Goal: Transaction & Acquisition: Purchase product/service

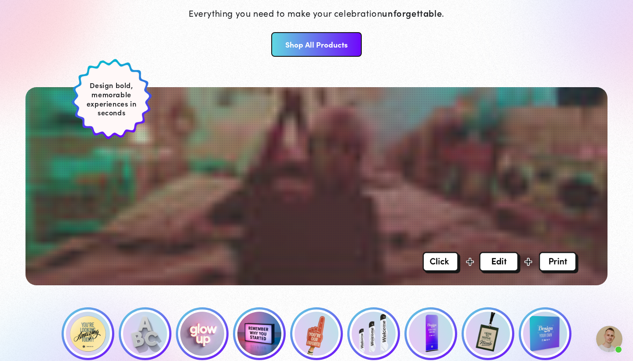
scroll to position [339, 0]
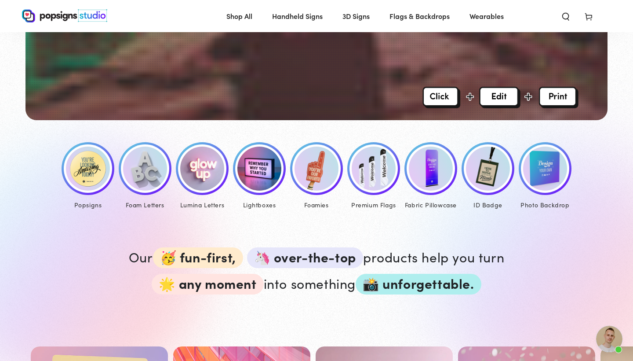
click at [538, 173] on img at bounding box center [545, 168] width 44 height 44
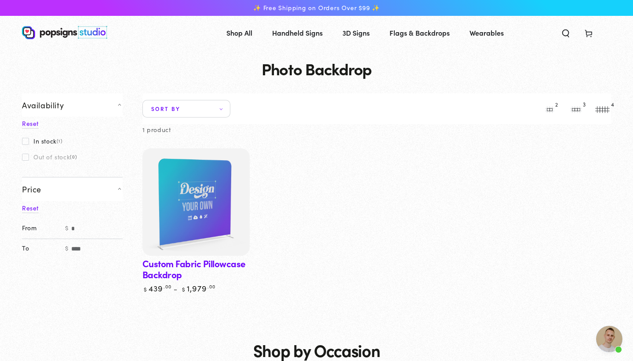
drag, startPoint x: 123, startPoint y: 224, endPoint x: 105, endPoint y: 224, distance: 17.6
click at [0, 0] on div at bounding box center [0, 0] width 0 height 0
drag, startPoint x: 106, startPoint y: 224, endPoint x: 79, endPoint y: 223, distance: 27.3
click at [0, 0] on div at bounding box center [0, 0] width 0 height 0
click at [23, 138] on span at bounding box center [25, 141] width 7 height 7
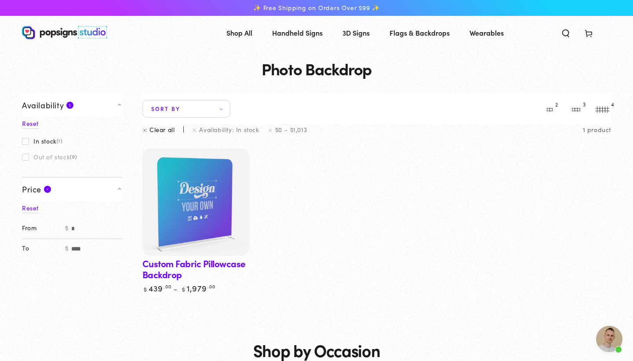
click at [201, 221] on img at bounding box center [196, 202] width 110 height 110
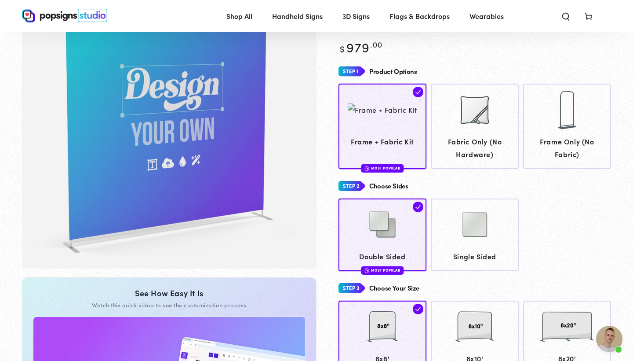
scroll to position [90, 0]
click at [473, 230] on img at bounding box center [475, 224] width 44 height 44
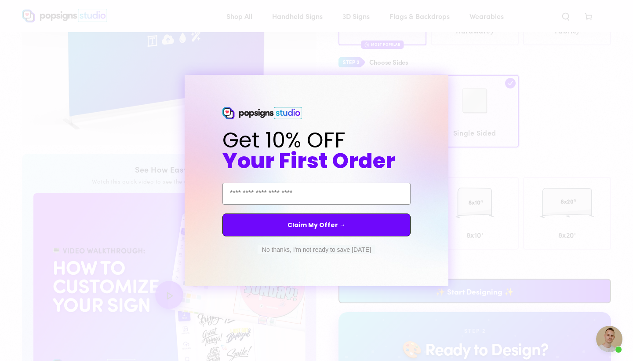
click at [314, 252] on button "No thanks, I'm not ready to save today" at bounding box center [317, 249] width 118 height 9
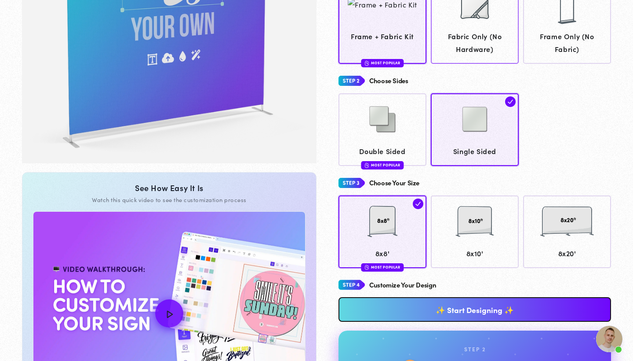
scroll to position [197, 0]
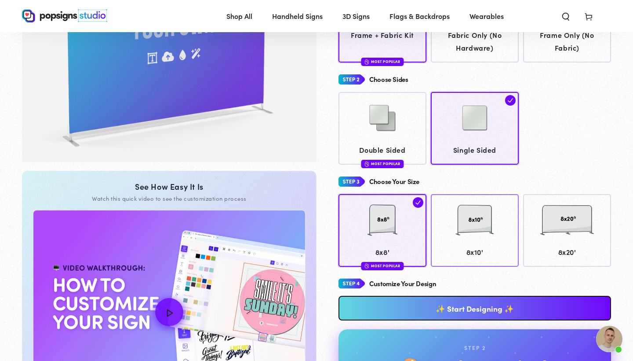
click at [462, 230] on div at bounding box center [475, 221] width 80 height 44
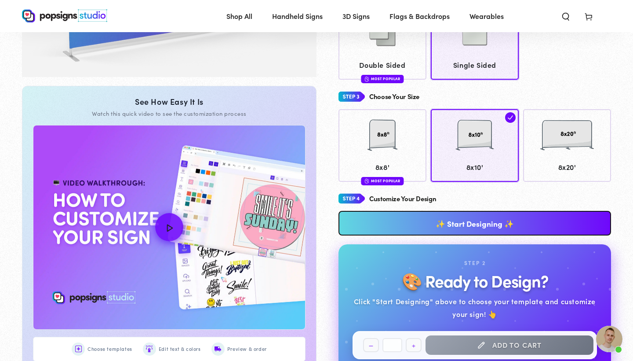
scroll to position [291, 0]
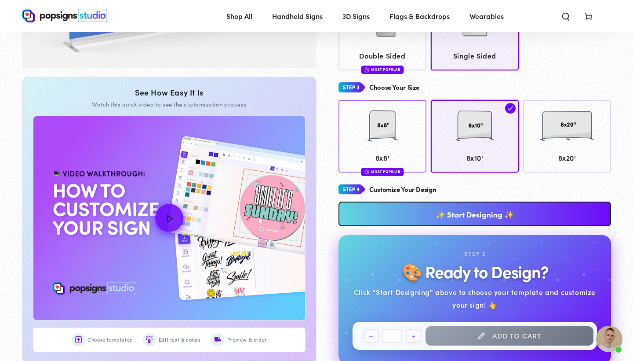
click at [397, 136] on div at bounding box center [383, 127] width 80 height 44
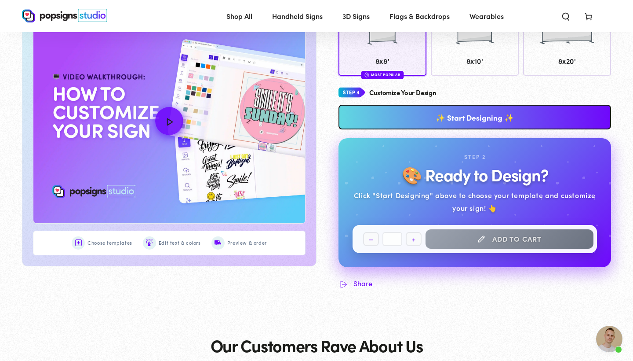
scroll to position [388, 0]
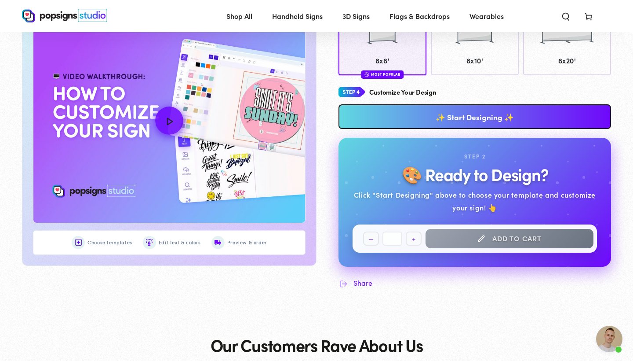
click at [464, 110] on link "✨ Start Designing ✨" at bounding box center [475, 116] width 273 height 25
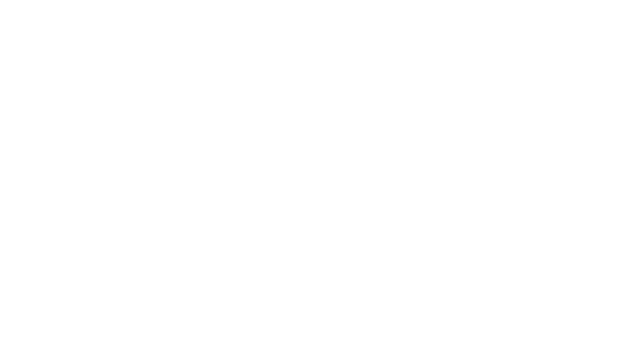
scroll to position [0, 0]
type textarea "An ancient tree with a door leading to a magical world"
type input "#42445A"
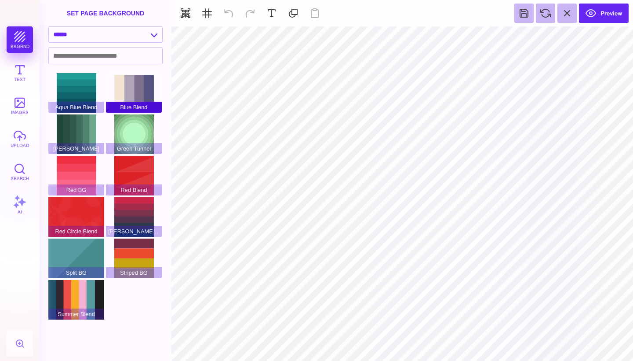
click at [131, 91] on div "Blue Blend" at bounding box center [134, 93] width 56 height 40
click at [139, 138] on div "Green Tunnel" at bounding box center [134, 134] width 56 height 40
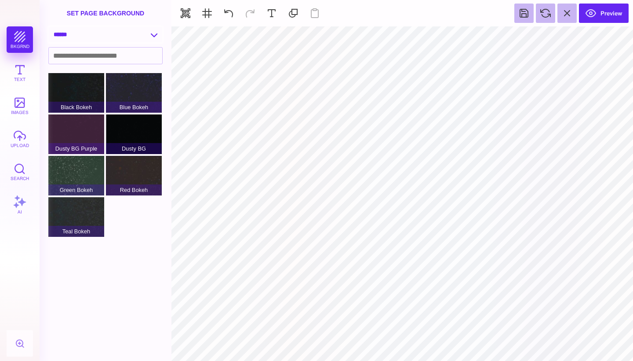
select select "**********"
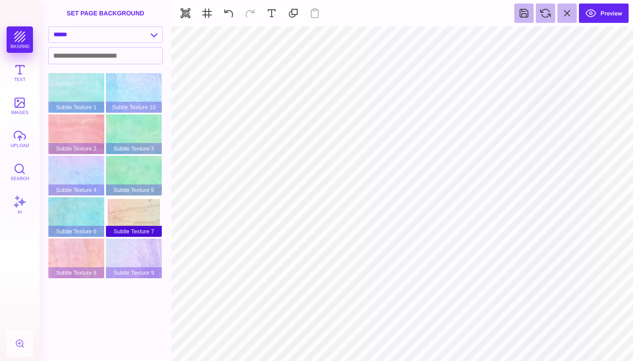
click at [145, 212] on div "Subtle Texture 7" at bounding box center [134, 217] width 56 height 40
type input "#FFFFFF"
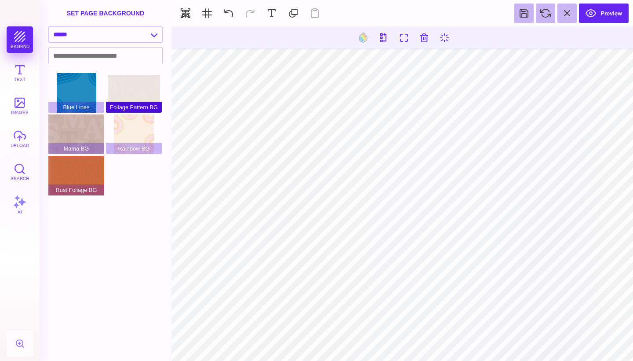
click at [136, 91] on div "Foliage Pattern BG" at bounding box center [134, 93] width 56 height 40
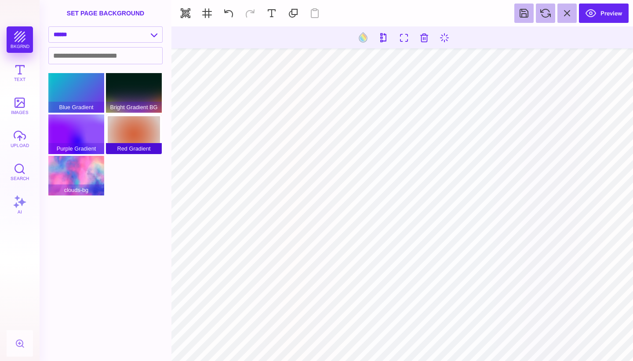
click at [122, 131] on div "Red Gradient" at bounding box center [134, 134] width 56 height 40
select select "**********"
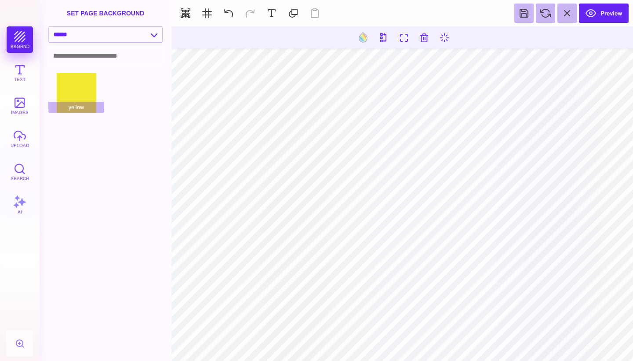
click at [74, 58] on input at bounding box center [105, 55] width 113 height 16
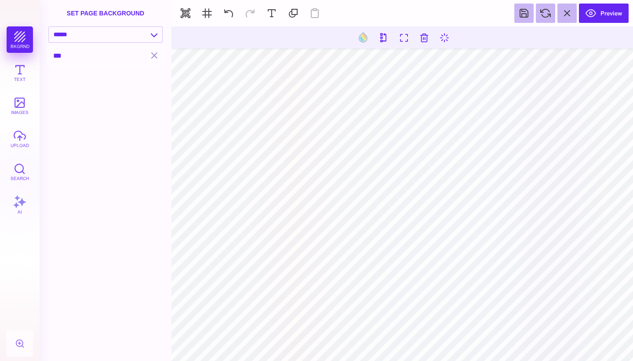
type input "***"
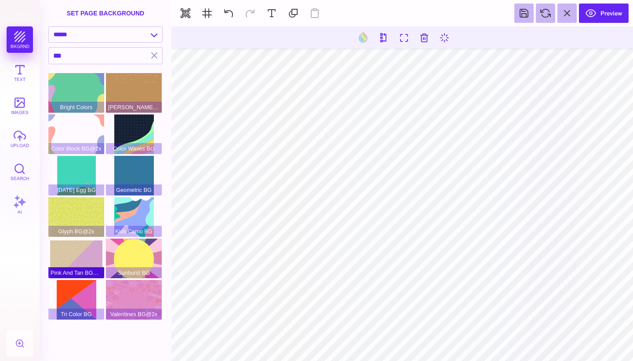
click at [74, 267] on div "Pink And Tan BG@2x" at bounding box center [76, 258] width 56 height 40
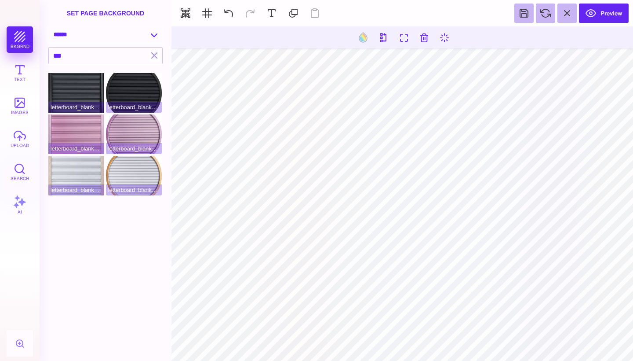
select select "**********"
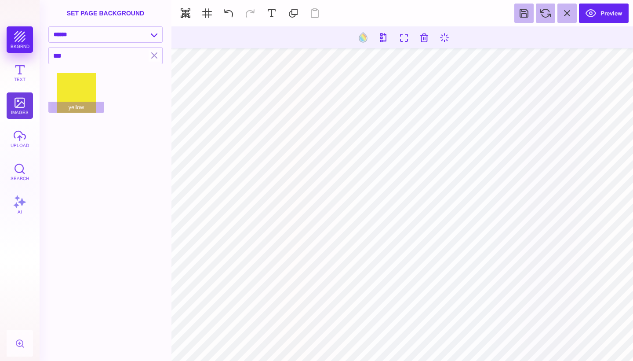
click at [21, 103] on button "images" at bounding box center [20, 105] width 26 height 26
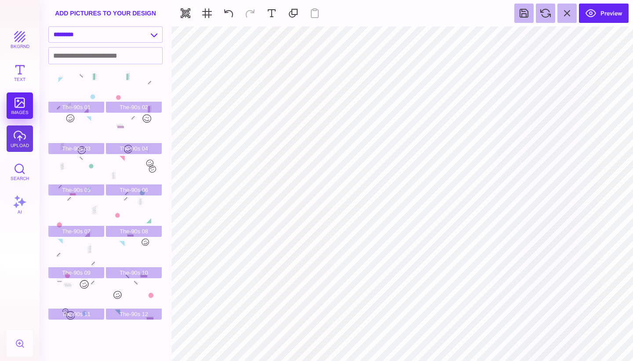
click at [21, 129] on button "upload" at bounding box center [20, 138] width 26 height 26
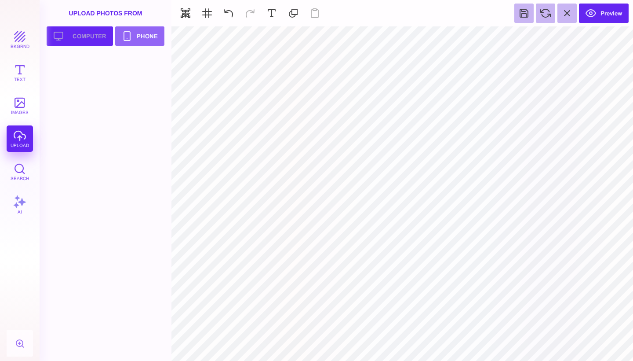
click at [102, 35] on button "Upload your artwork Computer" at bounding box center [80, 35] width 66 height 19
click at [18, 142] on div "bkgrnd Text images upload Search AI" at bounding box center [20, 193] width 40 height 334
click at [92, 43] on button "Upload your artwork Computer" at bounding box center [80, 35] width 66 height 19
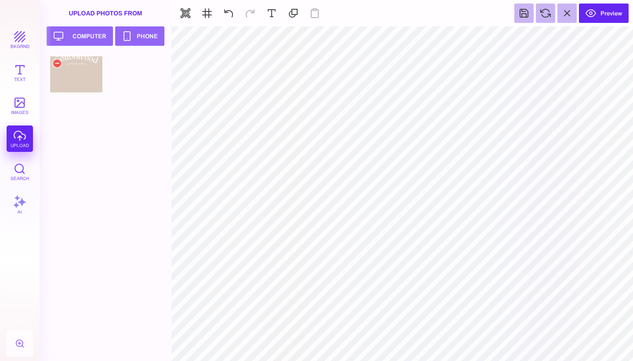
click at [79, 72] on div at bounding box center [76, 75] width 56 height 40
type input "#FFFFFF"
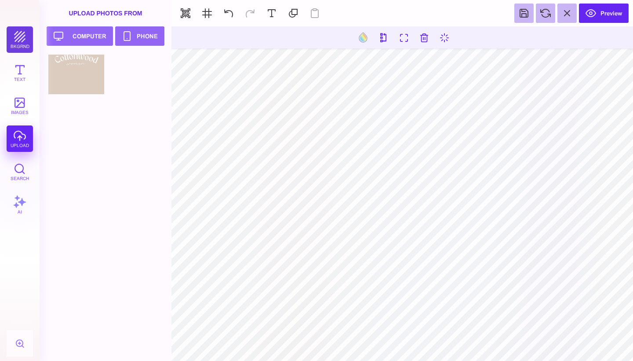
click at [16, 33] on button "bkgrnd" at bounding box center [20, 39] width 26 height 26
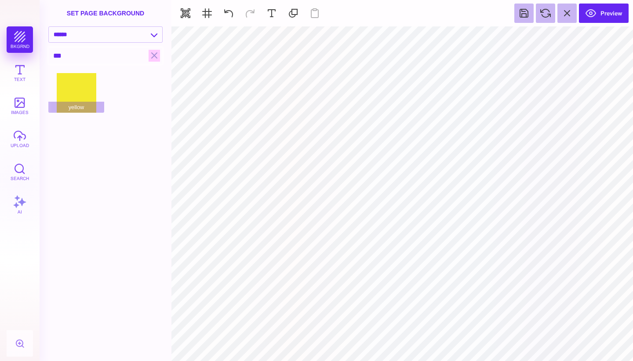
click at [153, 53] on button "button" at bounding box center [154, 56] width 11 height 12
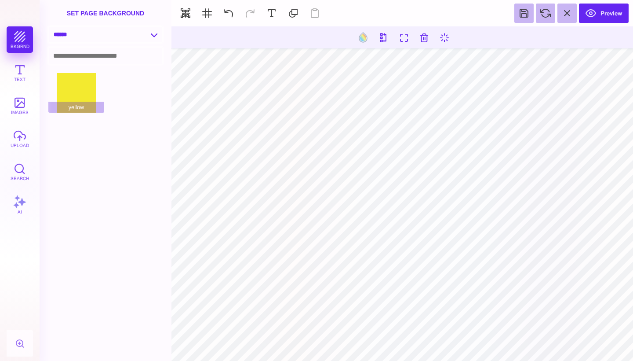
type input "#000000"
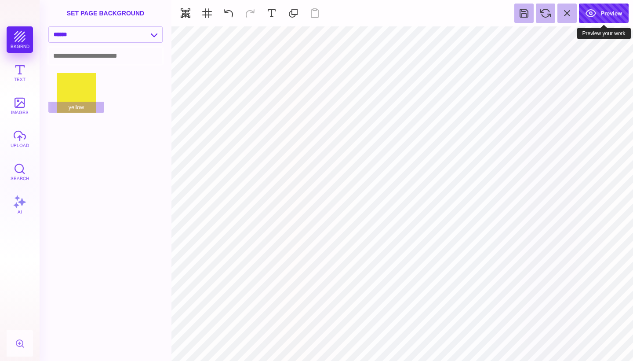
click at [607, 15] on button "Preview" at bounding box center [604, 13] width 50 height 19
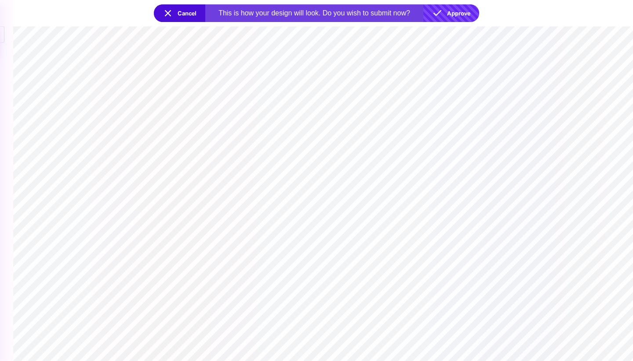
click at [457, 11] on button "Approve" at bounding box center [451, 13] width 56 height 18
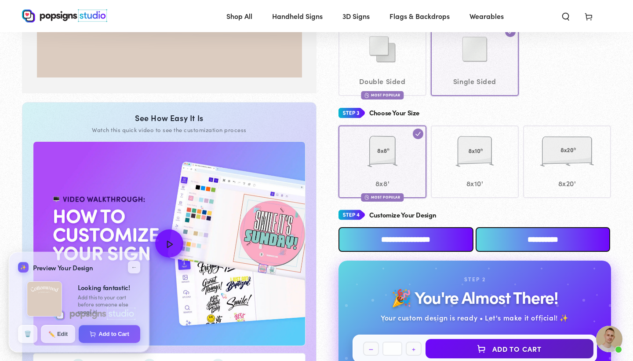
scroll to position [257, 0]
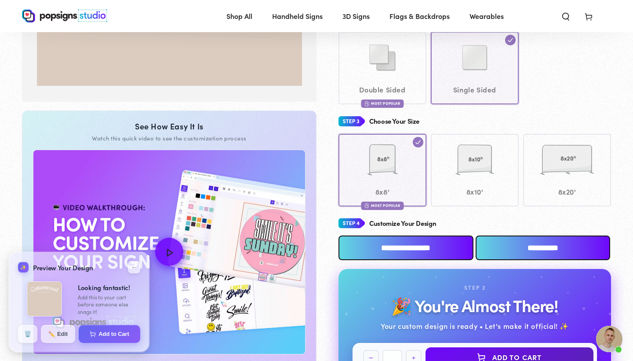
click at [414, 246] on input "**********" at bounding box center [406, 247] width 135 height 25
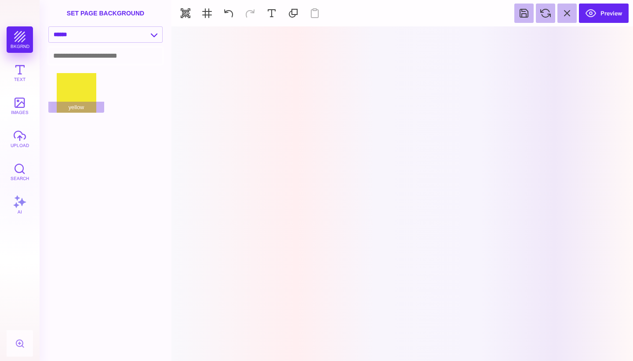
scroll to position [0, 0]
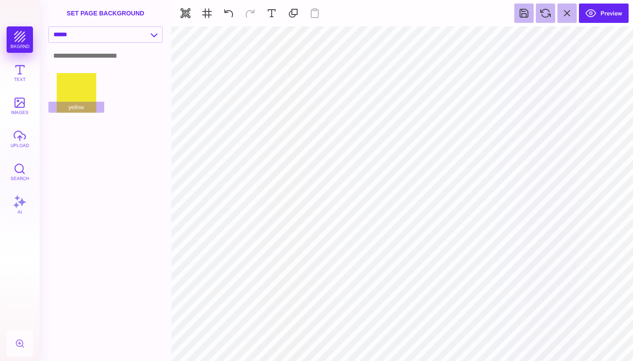
click at [150, 163] on div "Aqua Blue Blend Blue Blend Green BG Green Tunnel Red BG Red Blend Red Circle Bl…" at bounding box center [108, 217] width 120 height 288
click at [21, 71] on button "Text" at bounding box center [20, 72] width 26 height 26
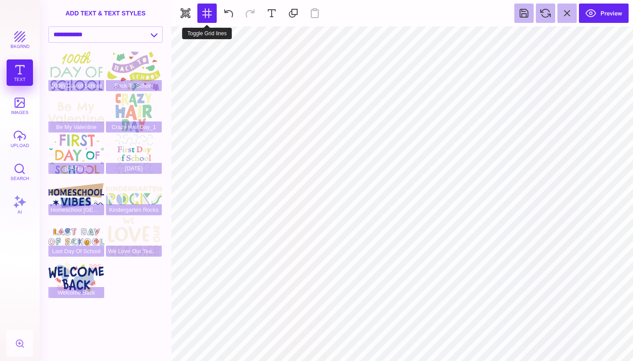
click at [204, 16] on button at bounding box center [206, 13] width 19 height 19
click at [19, 206] on button "AI" at bounding box center [20, 204] width 26 height 26
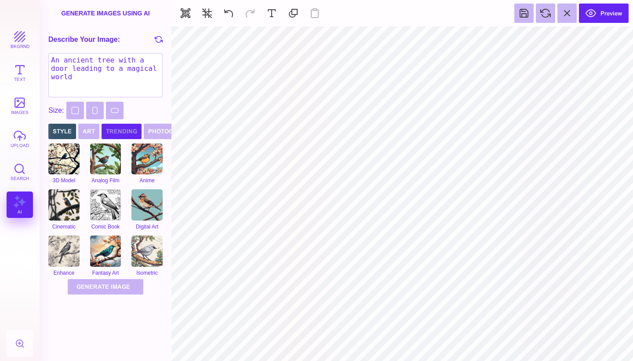
click at [112, 129] on button "Trending" at bounding box center [122, 131] width 40 height 15
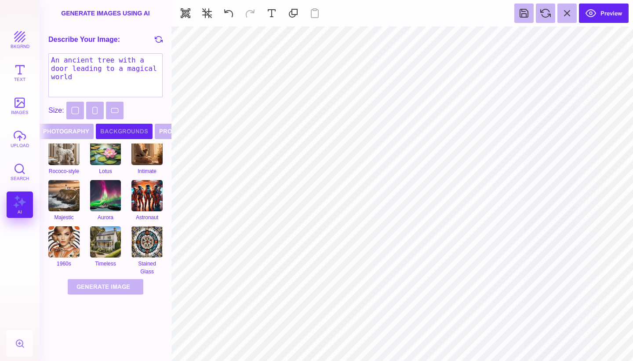
scroll to position [0, 104]
click at [107, 129] on button "Backgrounds" at bounding box center [125, 131] width 57 height 15
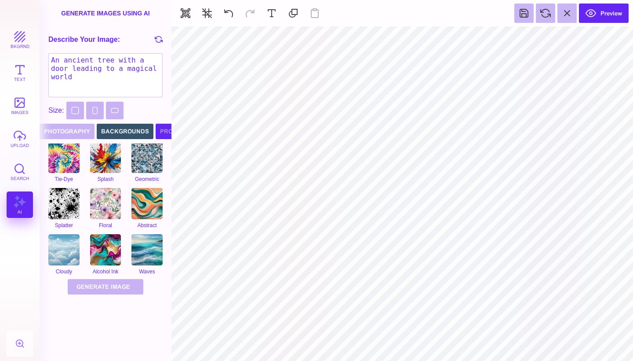
click at [156, 127] on button "Product" at bounding box center [175, 131] width 38 height 15
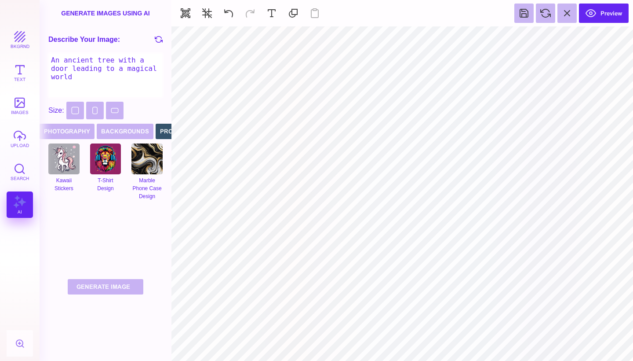
click at [89, 63] on textarea "An ancient tree with a door leading to a magical world" at bounding box center [105, 75] width 114 height 44
click at [151, 60] on textarea "very minimal light muted colors" at bounding box center [105, 75] width 114 height 44
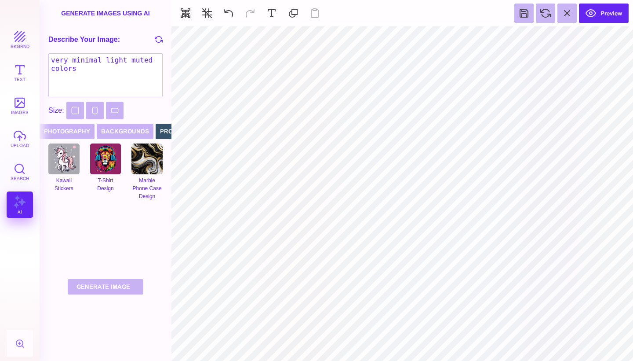
click at [158, 37] on icon at bounding box center [159, 39] width 8 height 8
type textarea "An enchanted forest with fairies and glowing creatures at twilight"
click at [19, 106] on button "images" at bounding box center [20, 105] width 26 height 26
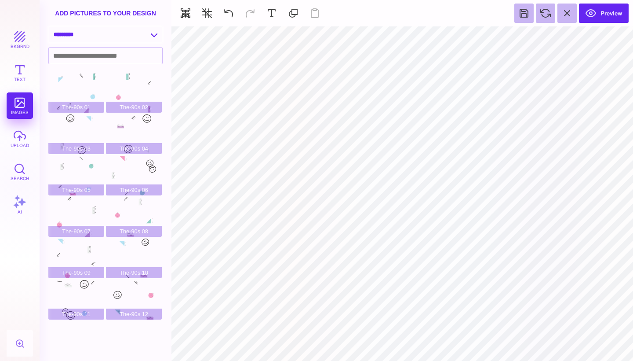
select select "**********"
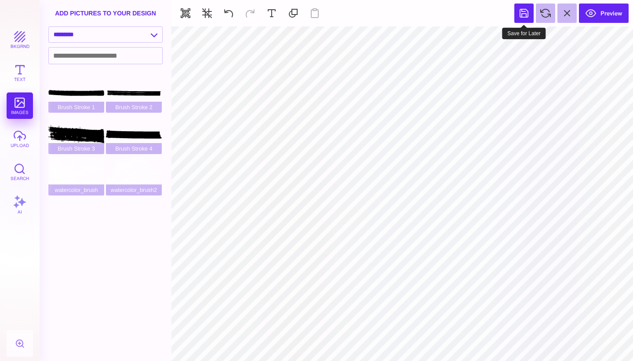
click at [523, 13] on button at bounding box center [523, 13] width 19 height 19
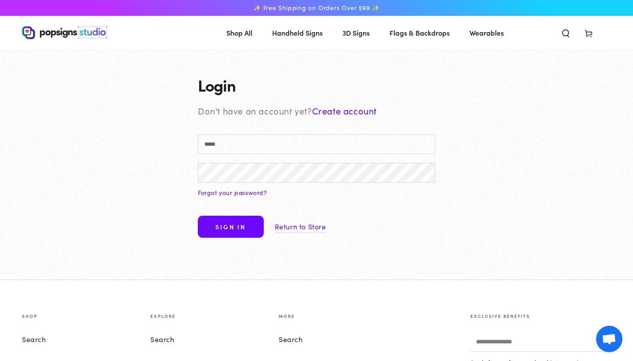
click at [349, 109] on link "Create account" at bounding box center [344, 110] width 65 height 12
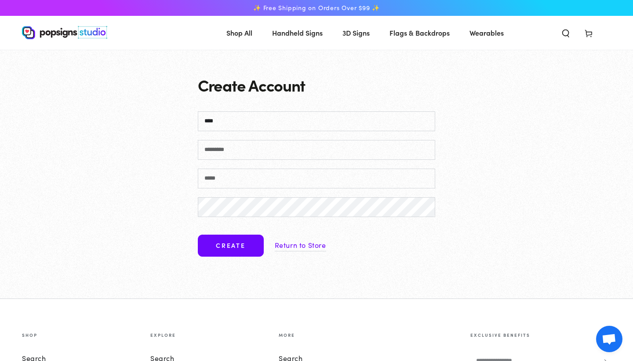
type input "****"
type input "*****"
type input "**********"
click at [225, 240] on button "Create" at bounding box center [231, 245] width 66 height 22
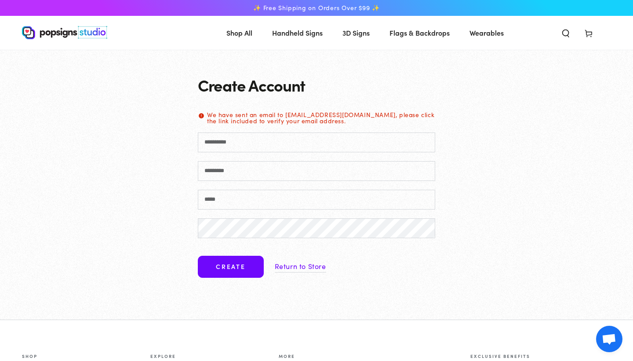
click at [452, 92] on div "Create Account We have sent an email to emoore@cottonwood.org, please click the…" at bounding box center [316, 185] width 281 height 270
click at [309, 265] on link "Return to Store" at bounding box center [300, 265] width 51 height 13
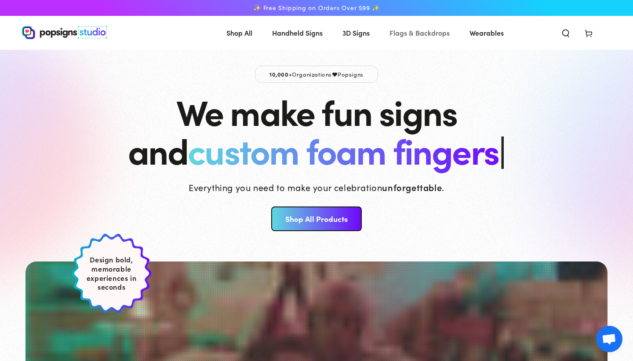
click at [415, 31] on span "Flags & Backdrops" at bounding box center [420, 32] width 60 height 13
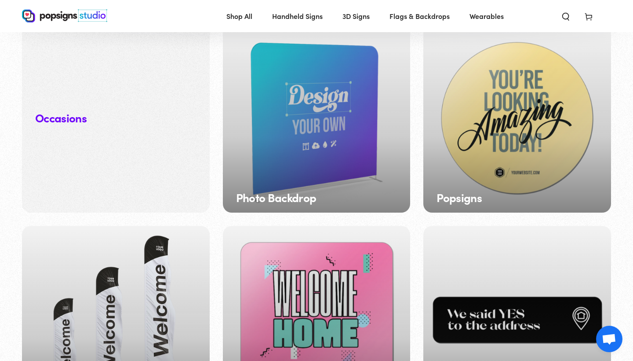
scroll to position [888, 0]
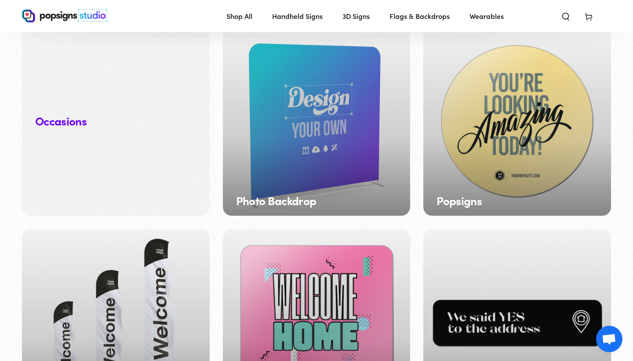
click at [249, 158] on div "Photo Backdrop" at bounding box center [317, 122] width 188 height 188
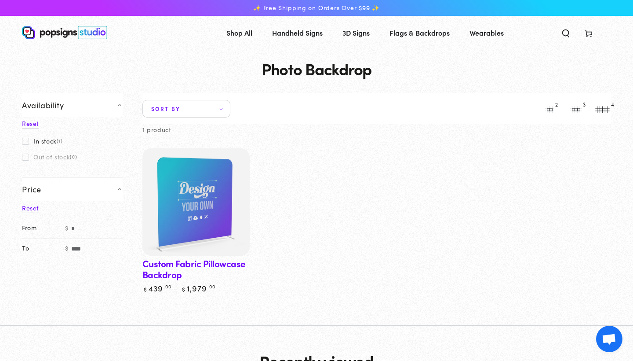
click at [183, 219] on img at bounding box center [196, 202] width 110 height 110
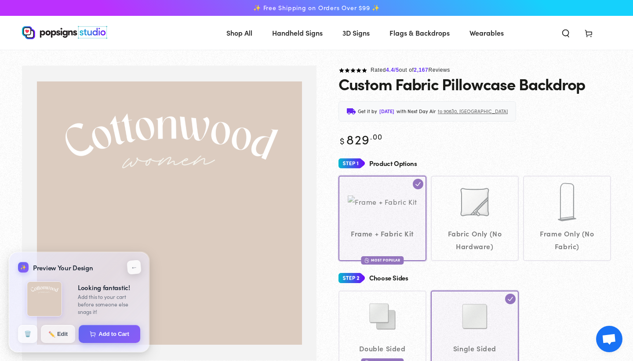
click at [131, 268] on button "←" at bounding box center [134, 266] width 15 height 15
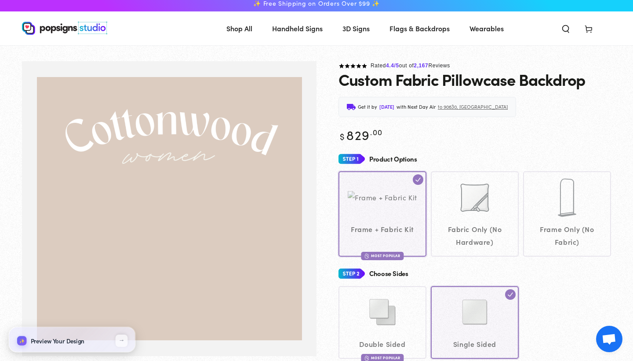
click at [393, 65] on span "4.4" at bounding box center [390, 65] width 8 height 6
click at [428, 65] on span "2,167" at bounding box center [421, 65] width 15 height 6
click at [450, 64] on span "Rated 4.4 /5 out of 2,167 Reviews" at bounding box center [411, 65] width 80 height 6
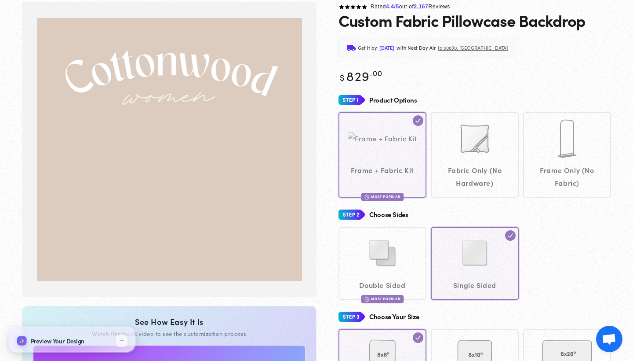
scroll to position [34, 0]
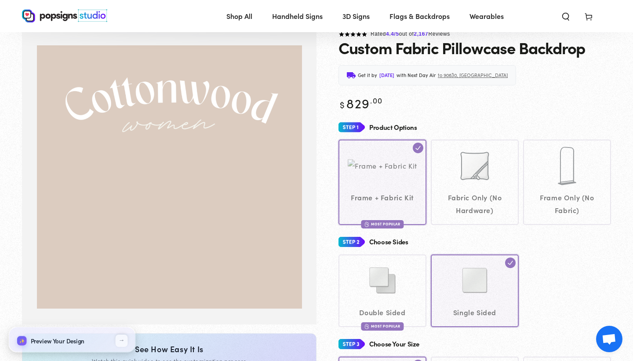
click at [307, 94] on link "Gallery Viewer" at bounding box center [169, 176] width 295 height 295
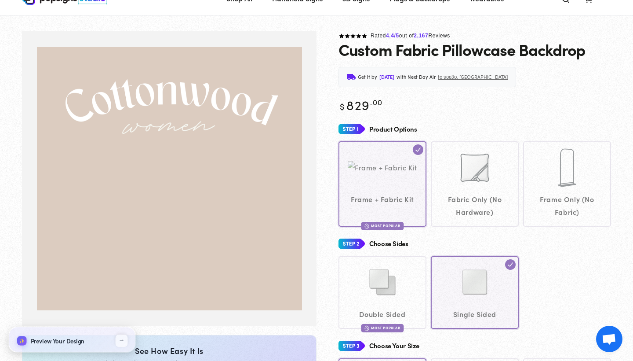
scroll to position [0, 0]
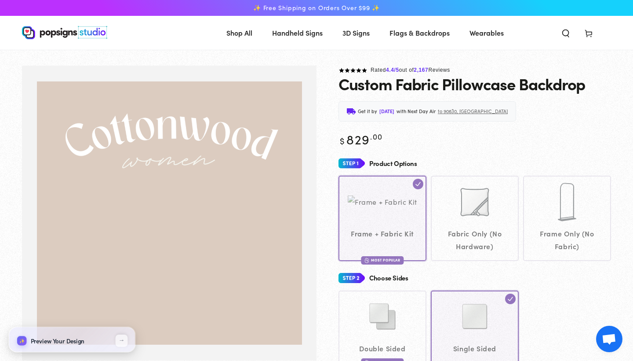
click at [496, 33] on span "Wearables" at bounding box center [487, 32] width 34 height 13
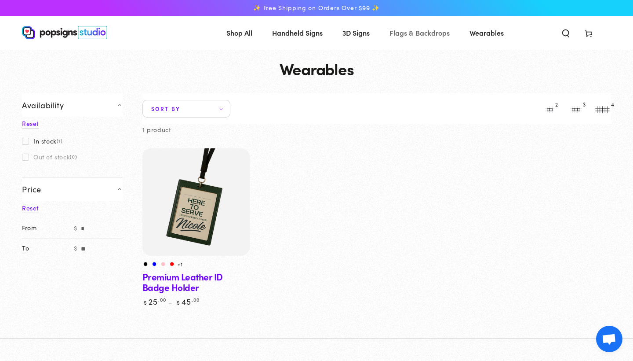
click at [418, 35] on span "Flags & Backdrops" at bounding box center [420, 32] width 60 height 13
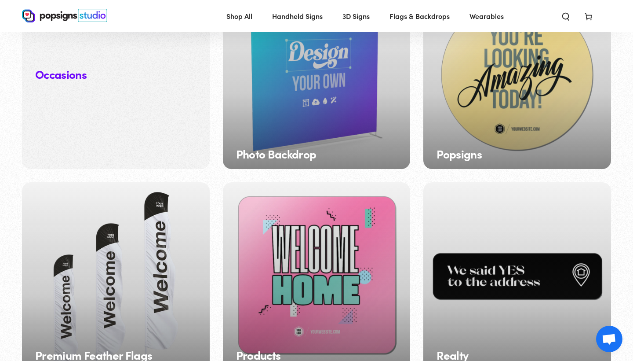
scroll to position [933, 0]
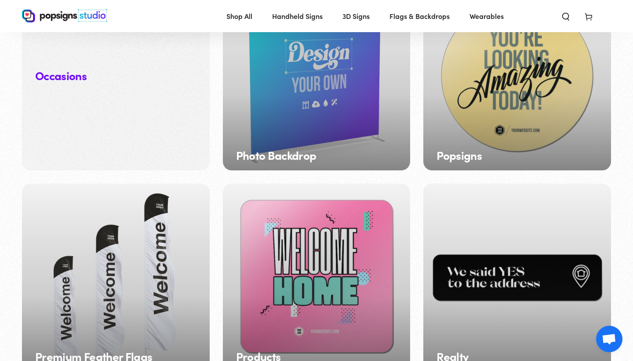
click at [304, 131] on div "Photo Backdrop" at bounding box center [317, 76] width 188 height 188
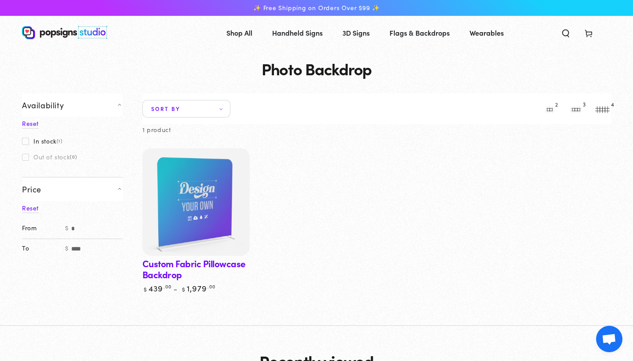
click at [213, 192] on img at bounding box center [196, 202] width 110 height 110
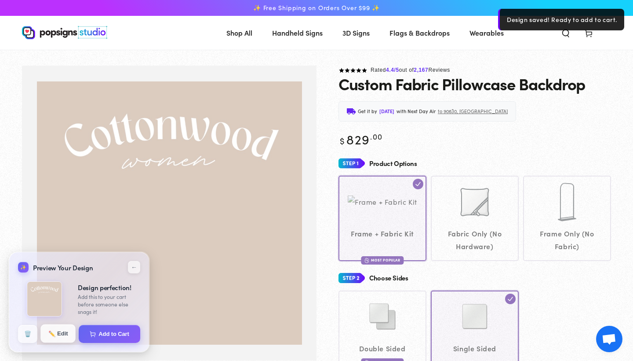
click at [60, 334] on button "✏️ Edit" at bounding box center [57, 333] width 35 height 18
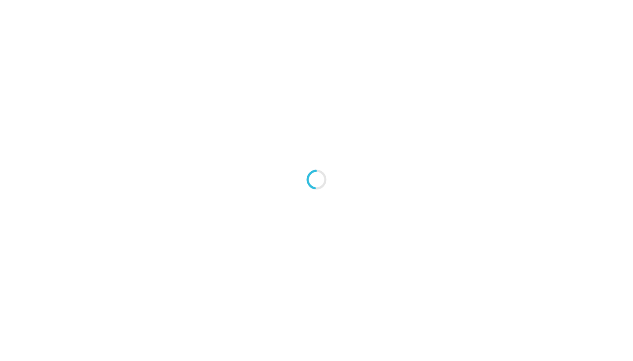
type textarea "An ancient tree with a door leading to a magical world"
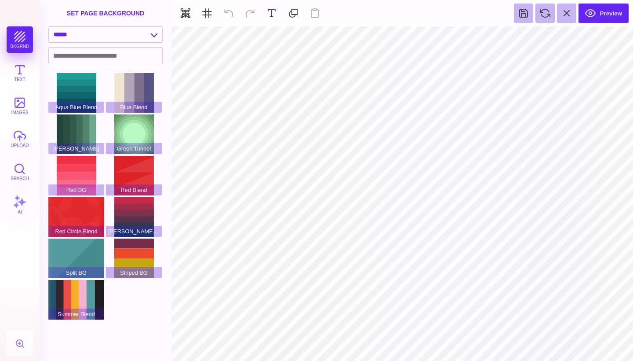
type input "#000000"
click at [19, 138] on button "upload" at bounding box center [20, 138] width 26 height 26
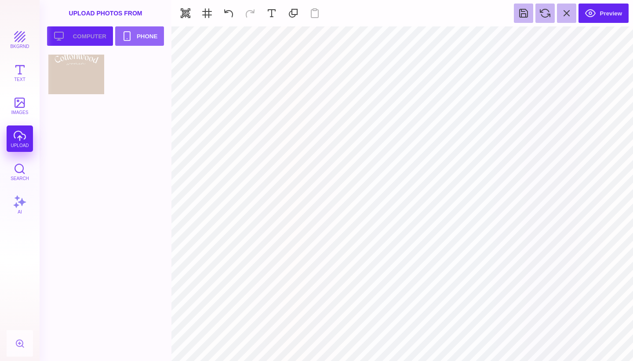
click at [93, 34] on button "Upload your artwork Computer" at bounding box center [80, 35] width 66 height 19
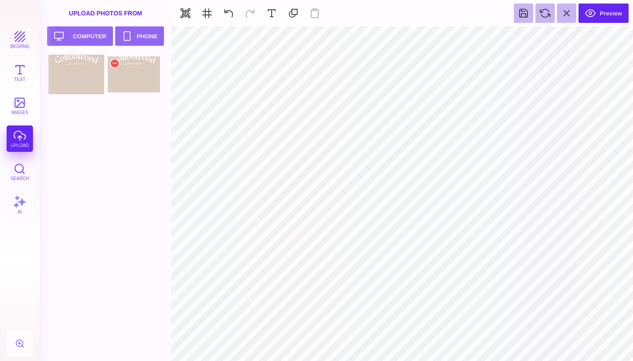
click at [138, 76] on div at bounding box center [134, 75] width 56 height 40
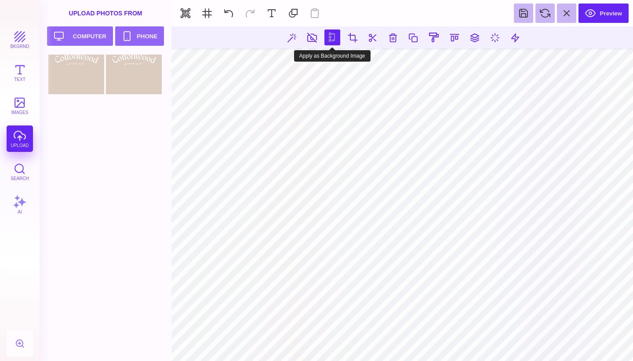
click at [332, 36] on button at bounding box center [333, 37] width 16 height 16
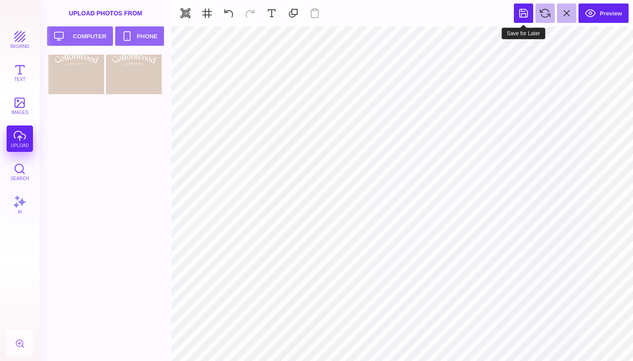
click at [525, 13] on button at bounding box center [523, 13] width 19 height 19
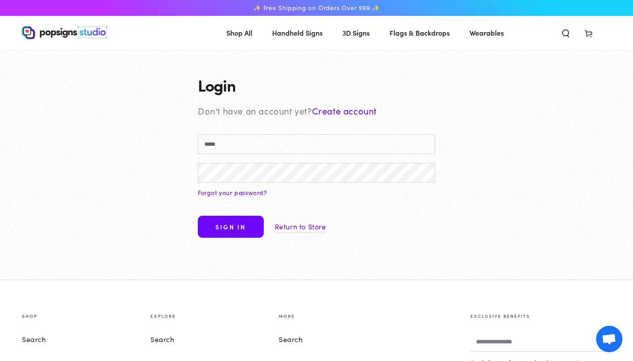
click at [234, 229] on button "Sign in" at bounding box center [231, 226] width 66 height 22
type input "**********"
click at [223, 223] on button "Sign in" at bounding box center [231, 226] width 66 height 22
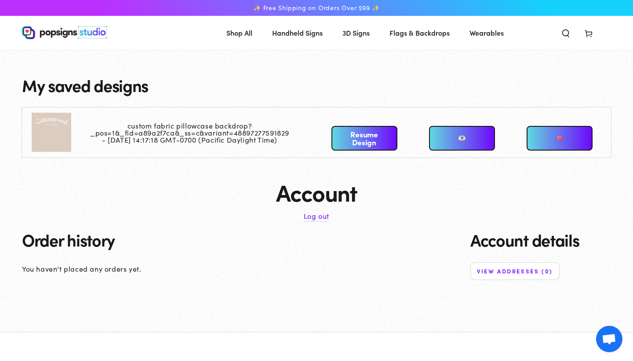
click at [465, 138] on link at bounding box center [462, 138] width 66 height 25
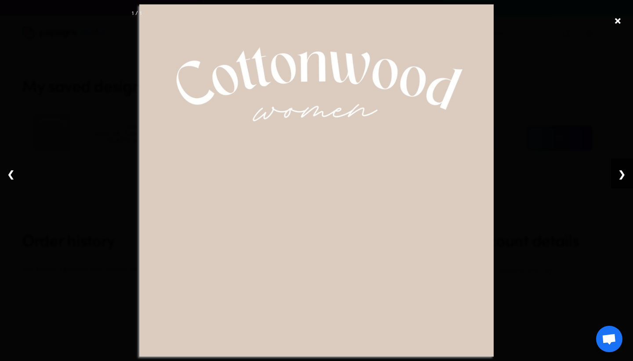
click at [624, 171] on link "❯" at bounding box center [622, 173] width 22 height 30
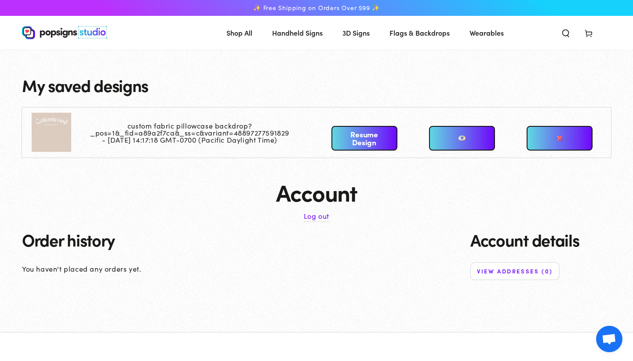
click at [397, 87] on h2 "My saved designs" at bounding box center [316, 85] width 589 height 18
click at [258, 296] on div "My saved designs custom fabric pillowcase backdrop?_pos=1&_fid=a89a2f7ca&_ss=c&…" at bounding box center [316, 191] width 633 height 282
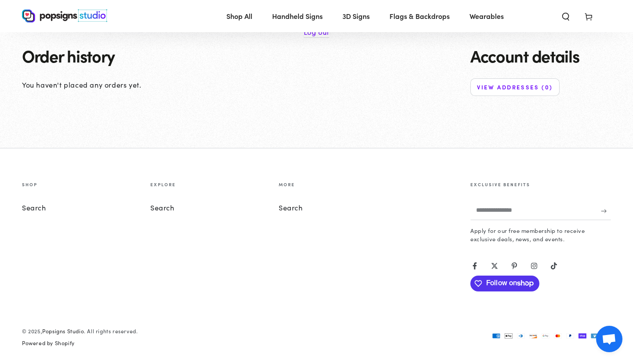
scroll to position [181, 0]
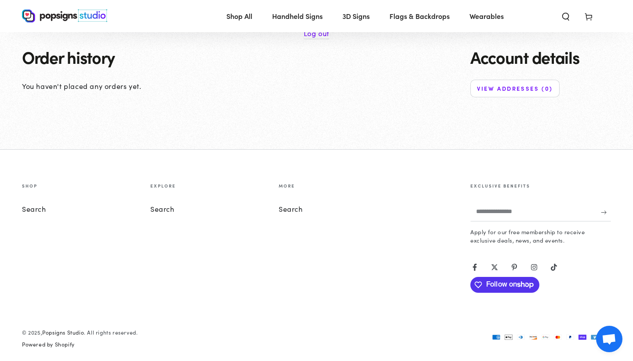
click at [533, 264] on icon at bounding box center [534, 267] width 6 height 6
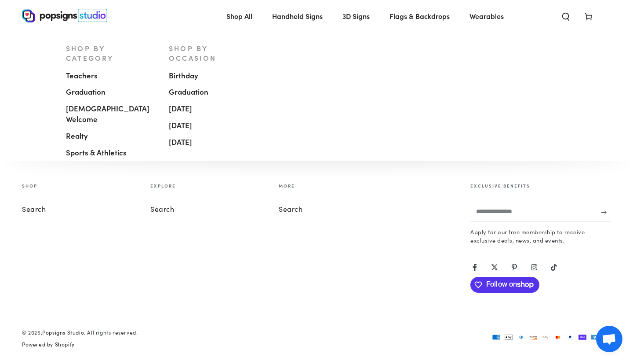
click at [302, 14] on span "Handheld Signs" at bounding box center [297, 16] width 51 height 13
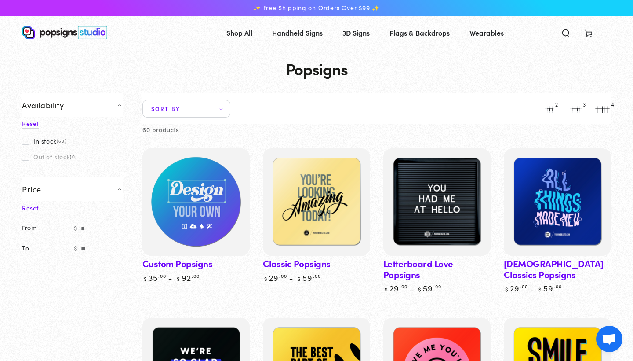
click at [197, 206] on img at bounding box center [196, 202] width 110 height 110
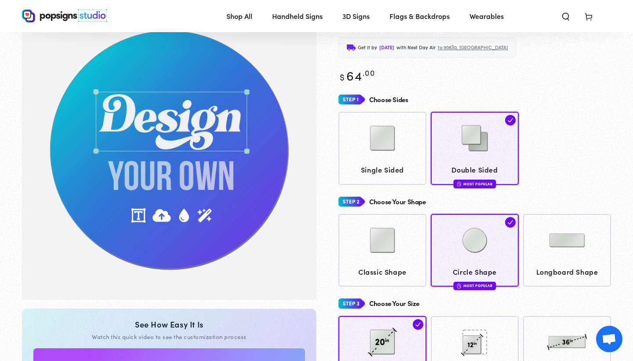
scroll to position [62, 0]
click at [382, 142] on img at bounding box center [383, 138] width 44 height 44
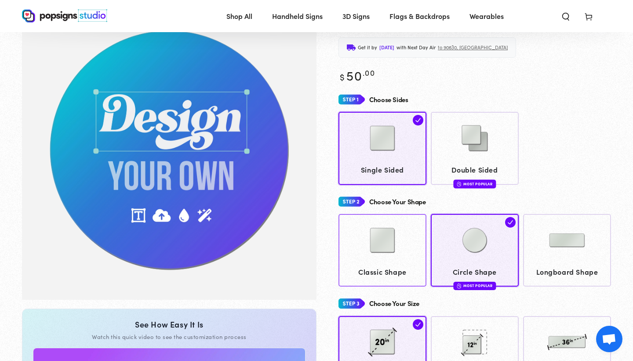
click at [390, 259] on img at bounding box center [383, 240] width 44 height 44
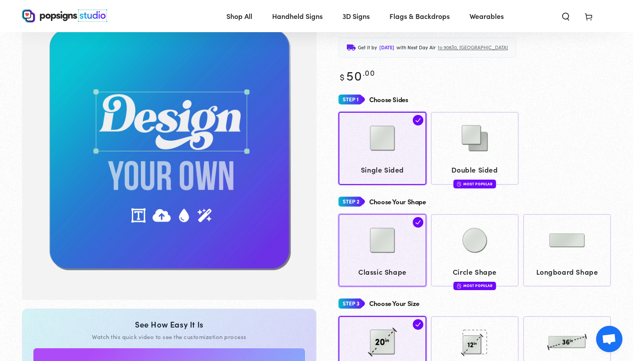
scroll to position [63, 0]
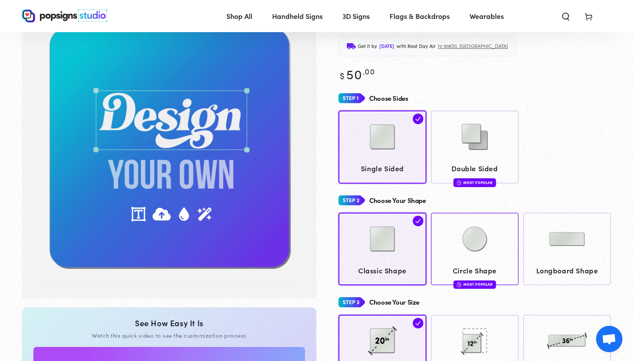
click at [448, 261] on link "Circle Shape Most Popular" at bounding box center [475, 248] width 88 height 73
